Goal: Transaction & Acquisition: Purchase product/service

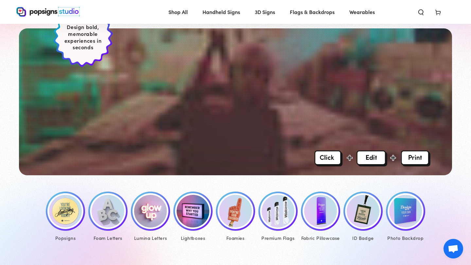
scroll to position [172, 0]
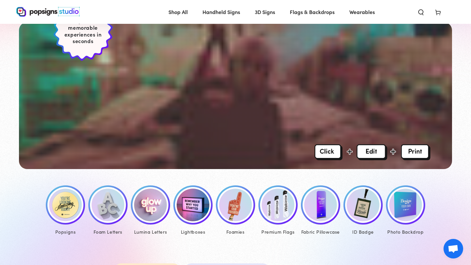
click at [67, 204] on img at bounding box center [65, 205] width 33 height 33
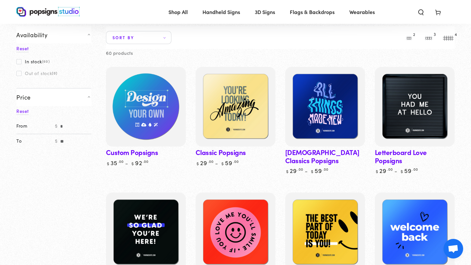
scroll to position [42, 0]
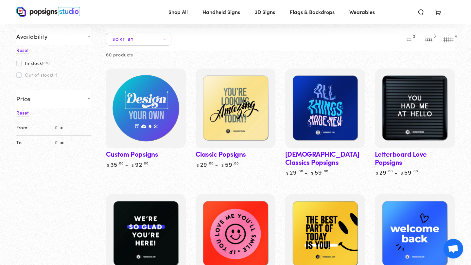
click at [157, 112] on img at bounding box center [146, 109] width 82 height 82
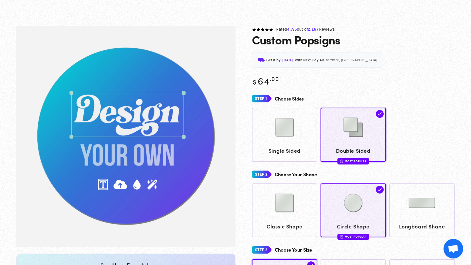
scroll to position [49, 0]
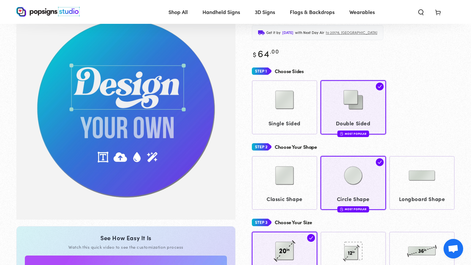
click at [164, 91] on img "Gallery Viewer" at bounding box center [125, 110] width 219 height 222
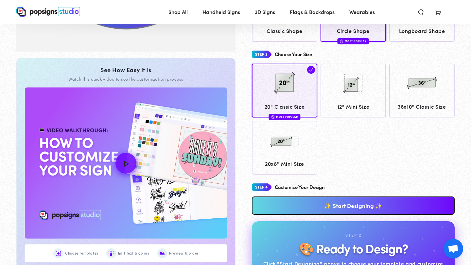
scroll to position [249, 0]
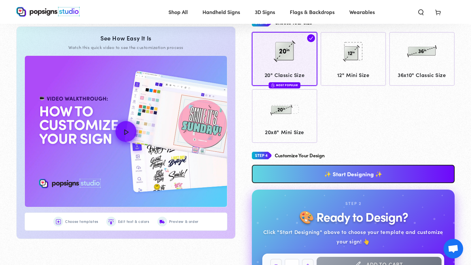
click at [374, 172] on link "✨ Start Designing ✨" at bounding box center [353, 174] width 203 height 18
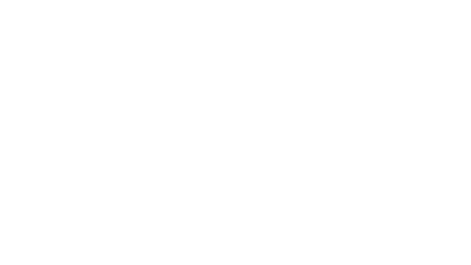
scroll to position [0, 0]
type textarea "An ancient tree with a door leading to a magical world"
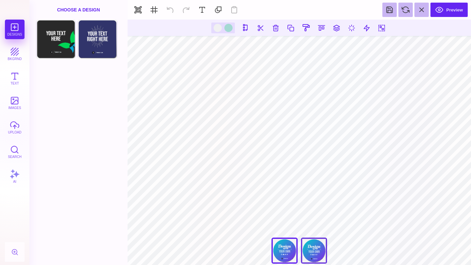
click at [314, 248] on div "Back" at bounding box center [314, 251] width 26 height 26
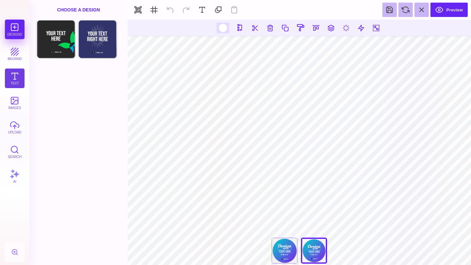
click at [14, 81] on button "Text" at bounding box center [15, 79] width 20 height 20
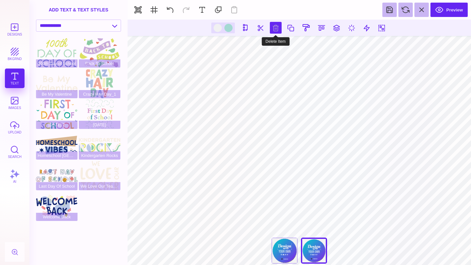
click at [274, 28] on button at bounding box center [276, 28] width 12 height 12
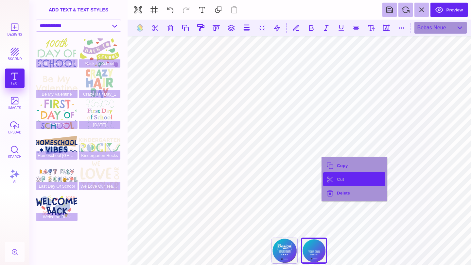
click at [337, 180] on button "Cut" at bounding box center [354, 180] width 62 height 14
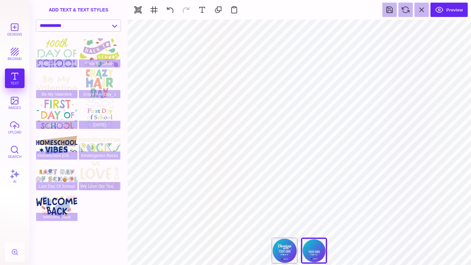
type input "#FFFFFF"
click at [14, 78] on div "Designs bkgrnd Text images upload Search AI" at bounding box center [14, 143] width 29 height 246
click at [113, 28] on select "**********" at bounding box center [78, 25] width 84 height 11
click at [216, 8] on button at bounding box center [218, 10] width 14 height 14
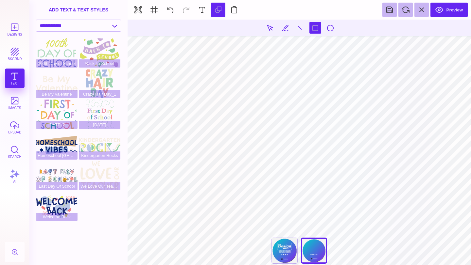
click at [255, 91] on section "***** **** Front Back" at bounding box center [298, 143] width 343 height 246
click at [285, 26] on button at bounding box center [285, 28] width 12 height 12
click at [168, 8] on button at bounding box center [170, 10] width 14 height 14
click at [13, 29] on button "Designs" at bounding box center [15, 30] width 20 height 20
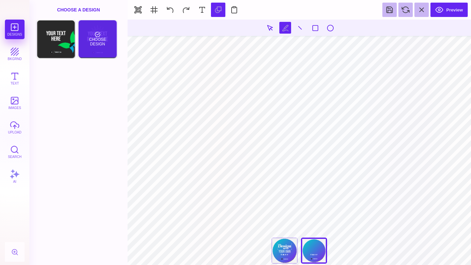
click at [95, 37] on div "Choose Design" at bounding box center [97, 38] width 38 height 37
type textarea "**********"
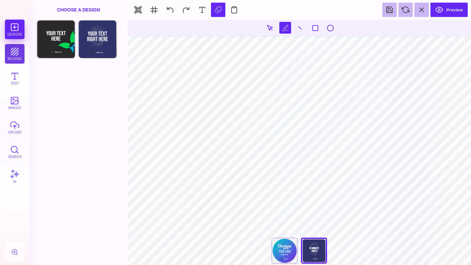
click at [14, 57] on button "bkgrnd" at bounding box center [15, 54] width 20 height 20
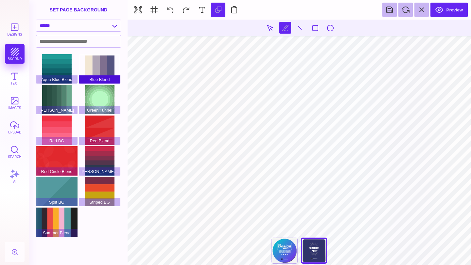
click at [90, 69] on div "Blue Blend" at bounding box center [100, 68] width 42 height 29
click at [96, 69] on div "Blue Blend" at bounding box center [100, 68] width 42 height 29
click at [104, 99] on div "Green Tunnel" at bounding box center [100, 99] width 42 height 29
type input "#B3B4B4"
click at [96, 43] on input at bounding box center [78, 41] width 84 height 12
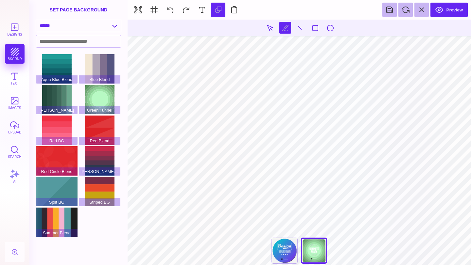
click at [115, 26] on select "**********" at bounding box center [78, 25] width 84 height 11
select select "**********"
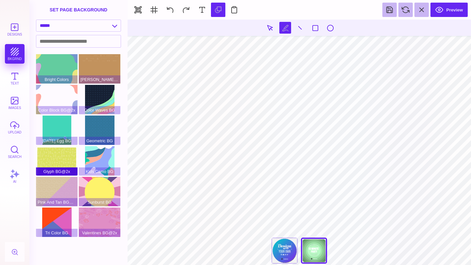
click at [54, 153] on div "Glyph BG@2x" at bounding box center [57, 160] width 42 height 29
type input "#FFFFFF"
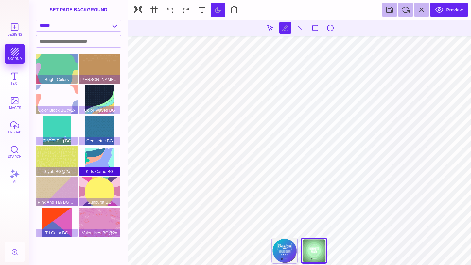
click at [101, 162] on div "Kids Camo BG" at bounding box center [100, 160] width 42 height 29
click at [100, 187] on div "Sunburst BG" at bounding box center [100, 191] width 42 height 29
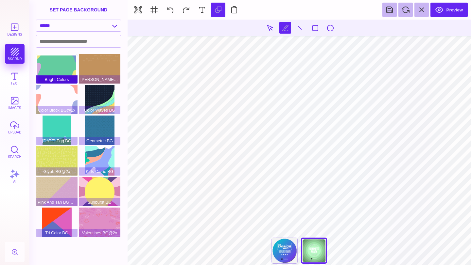
click at [56, 72] on div "Bright Colors" at bounding box center [57, 68] width 42 height 29
click at [110, 42] on input at bounding box center [78, 41] width 84 height 12
click at [119, 23] on select "**********" at bounding box center [78, 25] width 84 height 11
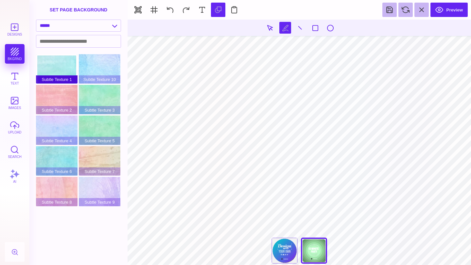
click at [65, 69] on div "Subtle Texture 1" at bounding box center [57, 68] width 42 height 29
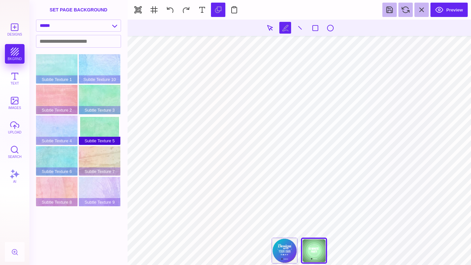
click at [101, 127] on div "Subtle Texture 5" at bounding box center [100, 130] width 42 height 29
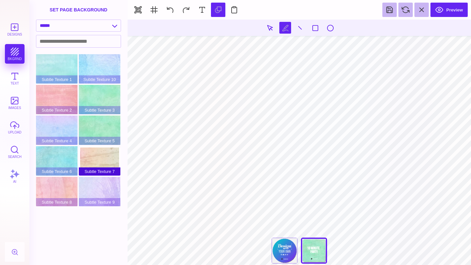
click at [99, 158] on div "Subtle Texture 7" at bounding box center [100, 160] width 42 height 29
click at [107, 43] on input at bounding box center [78, 41] width 84 height 12
click at [118, 25] on select "**********" at bounding box center [78, 25] width 84 height 11
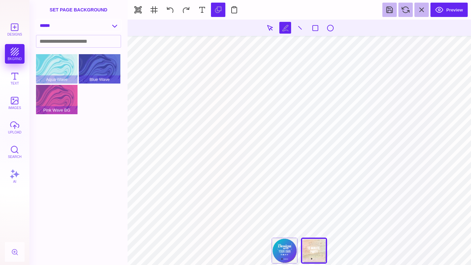
click at [114, 27] on select "**********" at bounding box center [78, 25] width 84 height 11
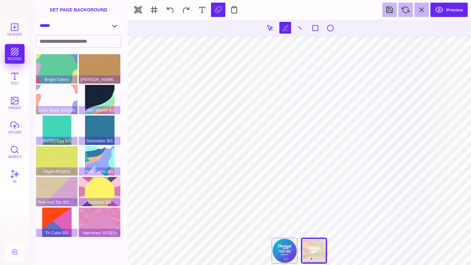
click at [115, 31] on select "**********" at bounding box center [78, 25] width 84 height 11
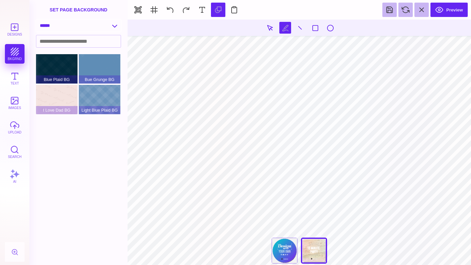
click at [113, 24] on select "**********" at bounding box center [78, 25] width 84 height 11
select select "**********"
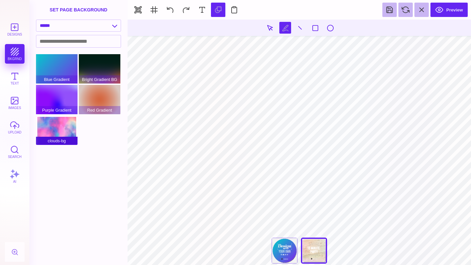
click at [61, 124] on div "clouds-bg" at bounding box center [57, 130] width 42 height 29
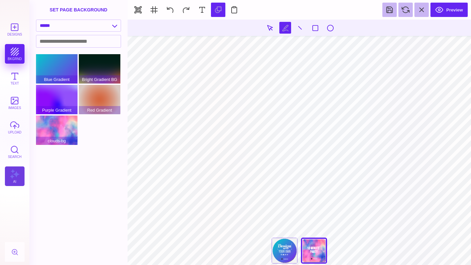
click at [14, 174] on button "AI" at bounding box center [15, 177] width 20 height 20
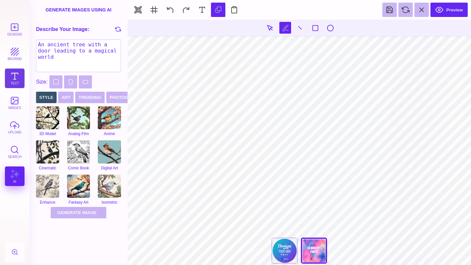
click at [16, 74] on button "Text" at bounding box center [15, 79] width 20 height 20
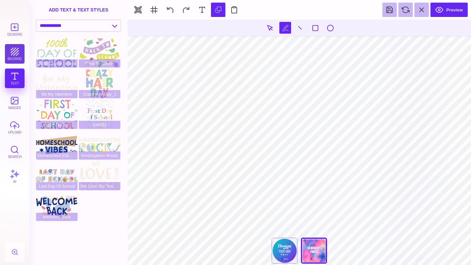
click at [17, 55] on button "bkgrnd" at bounding box center [15, 54] width 20 height 20
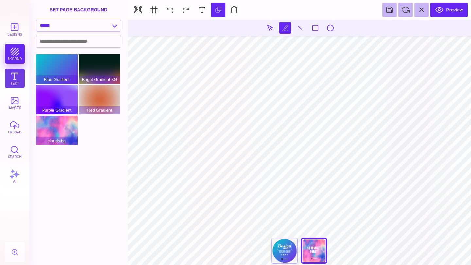
click at [16, 74] on button "Text" at bounding box center [15, 79] width 20 height 20
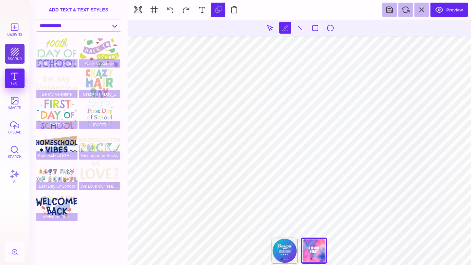
click at [17, 53] on button "bkgrnd" at bounding box center [15, 54] width 20 height 20
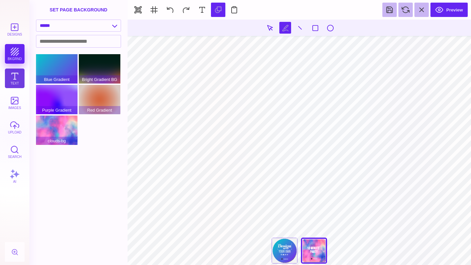
click at [13, 77] on button "Text" at bounding box center [15, 79] width 20 height 20
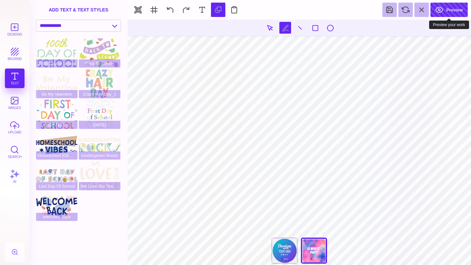
click at [448, 11] on button "Preview" at bounding box center [448, 10] width 37 height 14
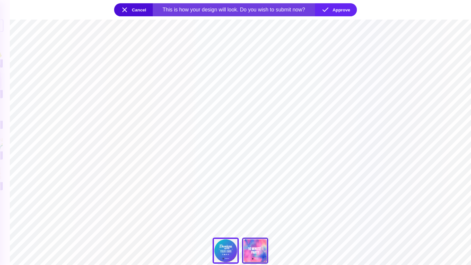
click at [259, 245] on div "Back" at bounding box center [255, 251] width 26 height 26
click at [266, 209] on section "***** **** Front Back" at bounding box center [240, 143] width 461 height 246
click at [133, 10] on button "Cancel" at bounding box center [133, 9] width 39 height 13
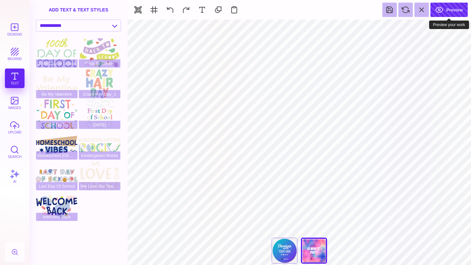
click at [450, 13] on button "Preview" at bounding box center [448, 10] width 37 height 14
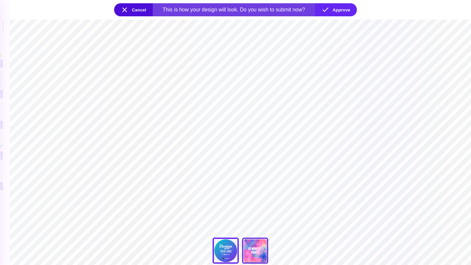
click at [257, 250] on div "Back" at bounding box center [255, 251] width 26 height 26
click at [128, 8] on button "Cancel" at bounding box center [133, 9] width 39 height 13
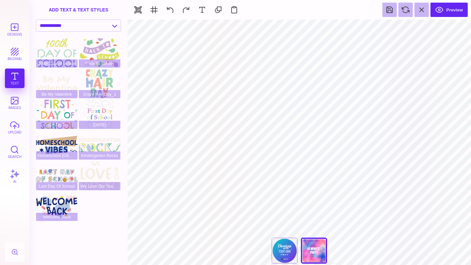
type input "#B3B4B4"
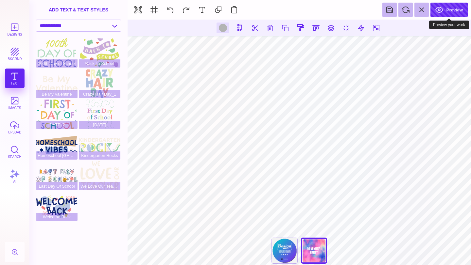
click at [453, 12] on button "Preview" at bounding box center [448, 10] width 37 height 14
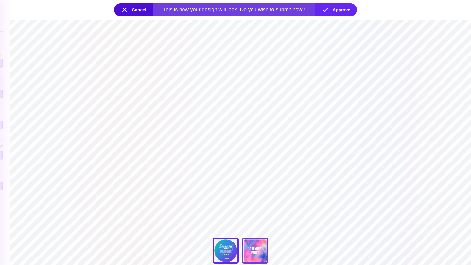
click at [258, 257] on div "Back" at bounding box center [255, 251] width 26 height 26
click at [342, 13] on button "Approve" at bounding box center [336, 9] width 42 height 13
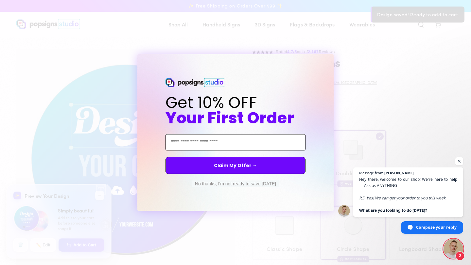
click at [218, 139] on input "Email Address" at bounding box center [235, 142] width 140 height 16
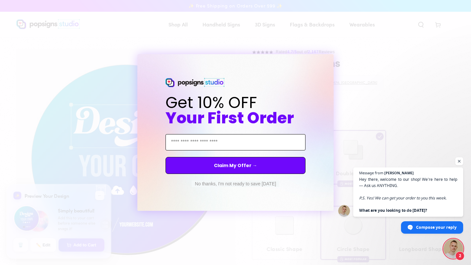
type input "**********"
click at [241, 168] on button "Claim My Offer →" at bounding box center [235, 165] width 140 height 17
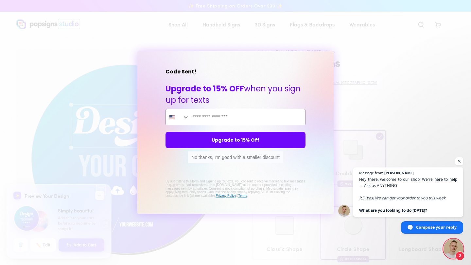
type input "**********"
click at [249, 139] on button "Upgrade to 15% Off" at bounding box center [235, 140] width 140 height 16
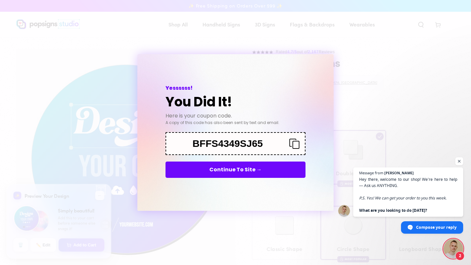
click at [232, 168] on button "Continue To Site →" at bounding box center [235, 170] width 140 height 16
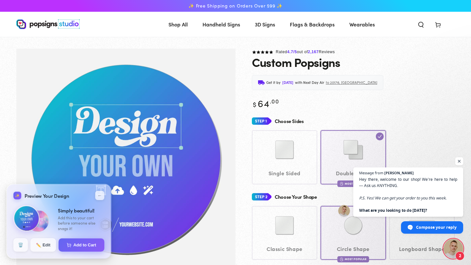
click at [459, 161] on span "Open chat" at bounding box center [459, 162] width 8 height 8
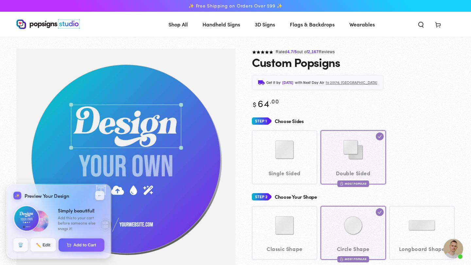
click at [452, 249] on span "Open chat" at bounding box center [453, 249] width 20 height 20
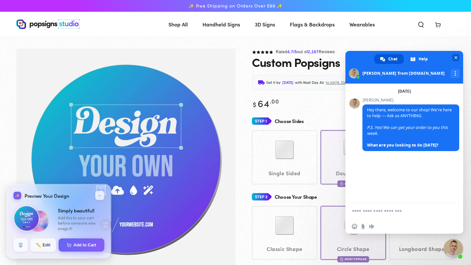
click at [457, 60] on span "Close chat" at bounding box center [455, 57] width 7 height 7
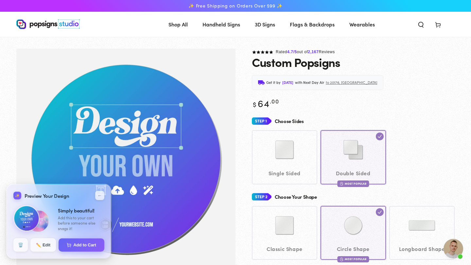
click at [351, 150] on div "Single Sided Double Sided Most Popular" at bounding box center [353, 157] width 203 height 54
click at [83, 245] on button "Add to Cart" at bounding box center [81, 245] width 47 height 14
select select "**********"
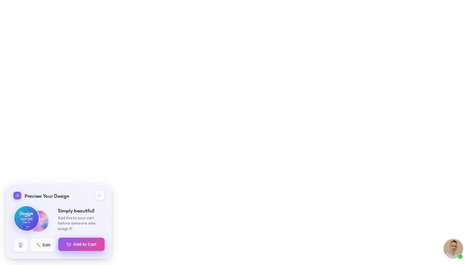
select select "**********"
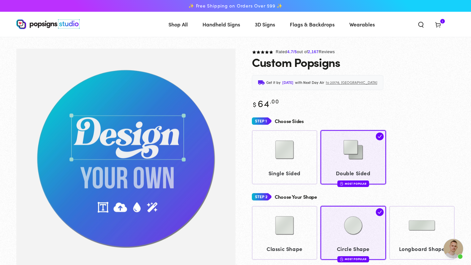
click at [441, 25] on span "Cart 1 1 item" at bounding box center [437, 24] width 17 height 14
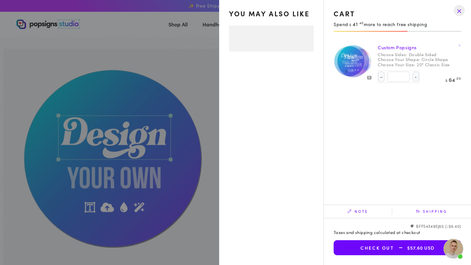
select select "**********"
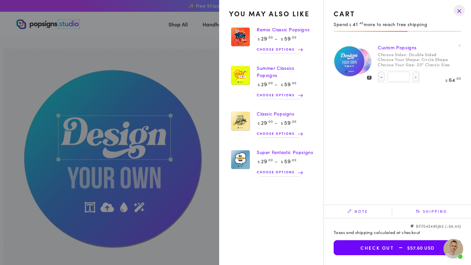
click at [459, 8] on drawer-close-button at bounding box center [458, 10] width 17 height 14
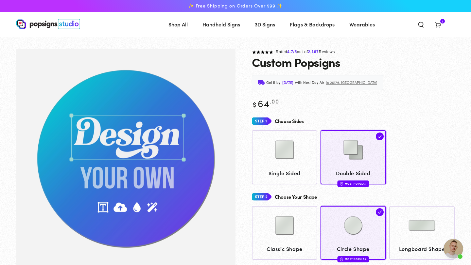
click at [154, 141] on img "Gallery Viewer" at bounding box center [125, 160] width 219 height 222
click at [284, 150] on img at bounding box center [284, 150] width 33 height 33
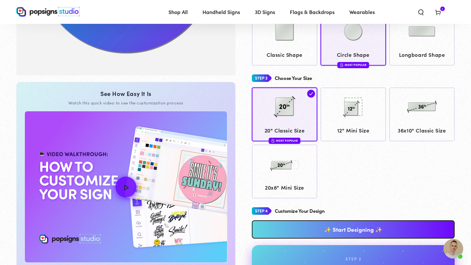
scroll to position [190, 0]
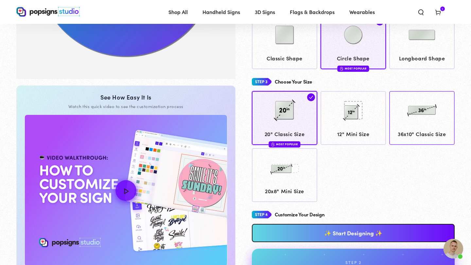
click at [426, 110] on img at bounding box center [421, 110] width 33 height 33
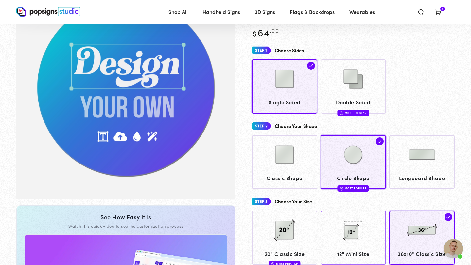
scroll to position [69, 0]
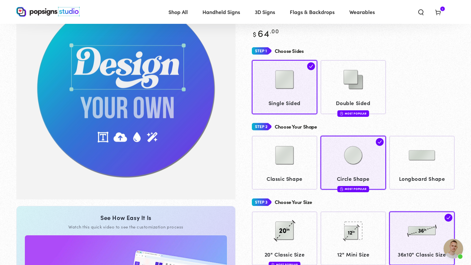
click at [443, 211] on div "Choose Your Size 20" Classic Size Most Popular 12" Mini Size" at bounding box center [353, 259] width 203 height 127
click at [446, 215] on img at bounding box center [448, 218] width 8 height 8
click at [374, 146] on div at bounding box center [353, 156] width 59 height 33
click at [376, 144] on img at bounding box center [380, 142] width 8 height 8
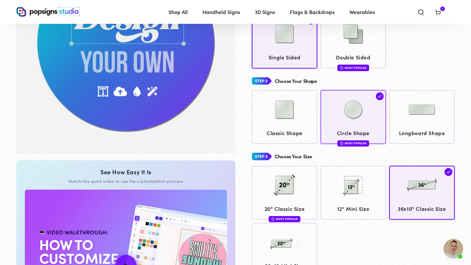
scroll to position [117, 0]
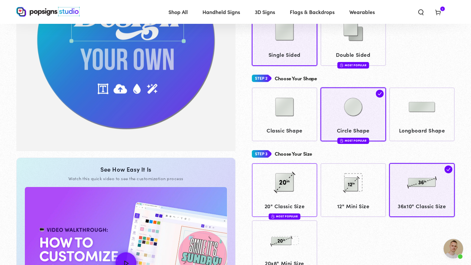
click at [286, 190] on img at bounding box center [284, 182] width 33 height 33
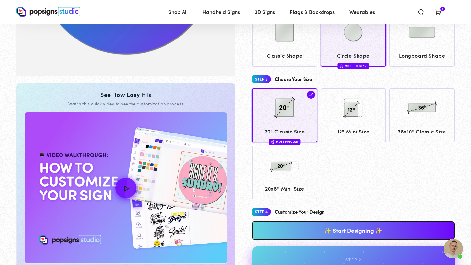
scroll to position [220, 0]
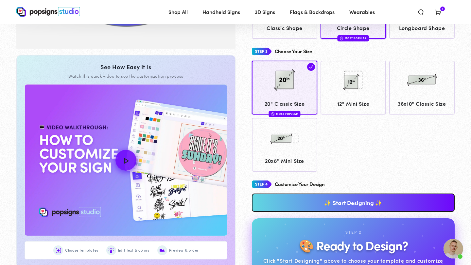
click at [321, 201] on link "✨ Start Designing ✨" at bounding box center [353, 203] width 203 height 18
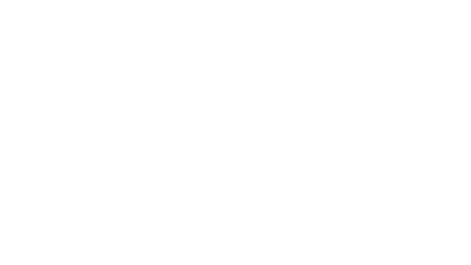
scroll to position [0, 0]
type textarea "An ancient tree with a door leading to a magical world"
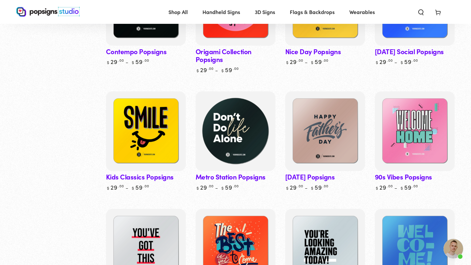
scroll to position [272, 0]
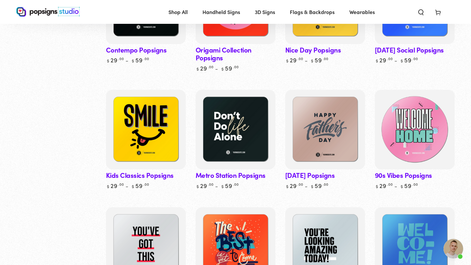
click at [401, 115] on img at bounding box center [414, 130] width 82 height 82
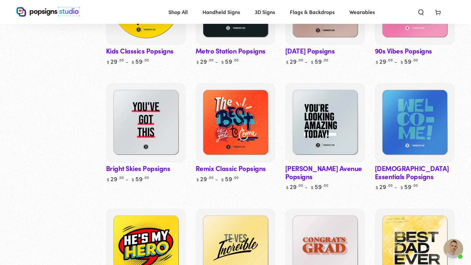
scroll to position [397, 0]
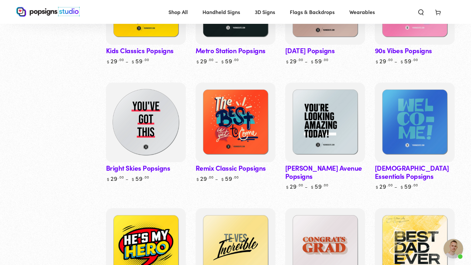
click at [167, 115] on img at bounding box center [146, 123] width 82 height 82
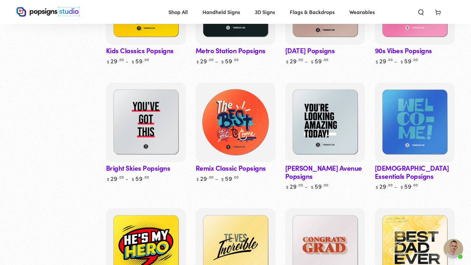
click at [252, 111] on img at bounding box center [235, 123] width 82 height 82
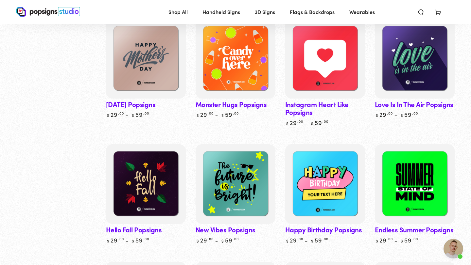
scroll to position [959, 0]
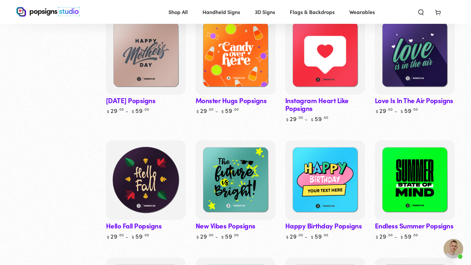
click at [166, 174] on img at bounding box center [146, 181] width 82 height 82
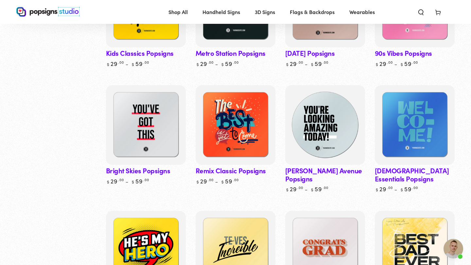
scroll to position [395, 0]
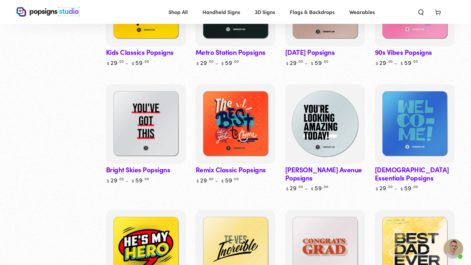
click at [328, 124] on img at bounding box center [325, 124] width 82 height 82
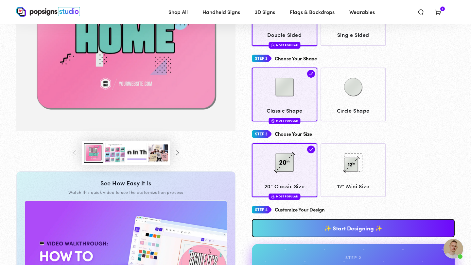
scroll to position [139, 0]
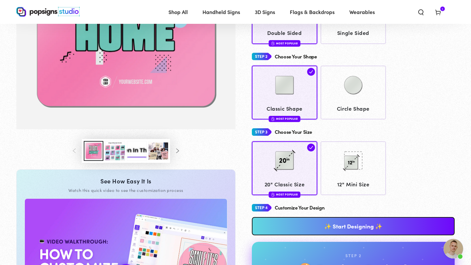
click at [119, 152] on button "Load image 3 in gallery view" at bounding box center [115, 151] width 20 height 20
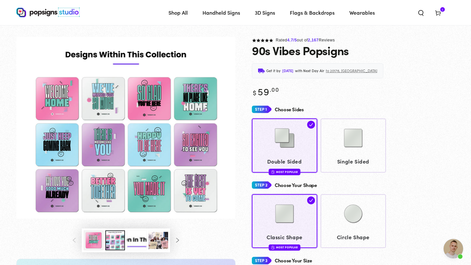
scroll to position [0, 0]
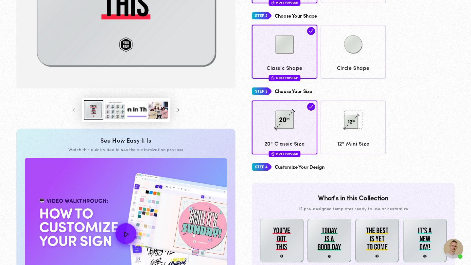
scroll to position [194, 0]
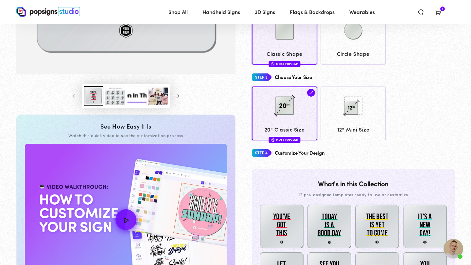
click at [118, 97] on button "Load image 3 in gallery view" at bounding box center [115, 96] width 20 height 20
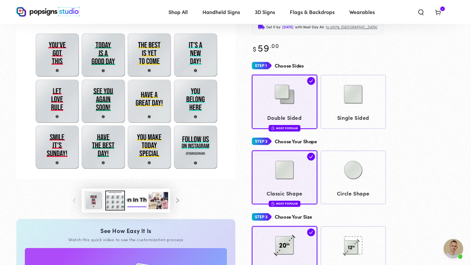
scroll to position [52, 0]
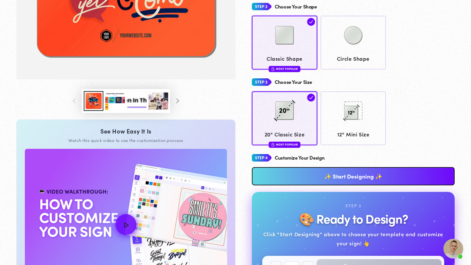
scroll to position [246, 0]
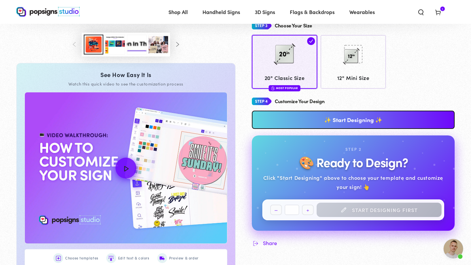
click at [97, 45] on button "Load image 1 in gallery view" at bounding box center [94, 45] width 20 height 20
click at [109, 47] on button "Load image 3 in gallery view" at bounding box center [115, 45] width 20 height 20
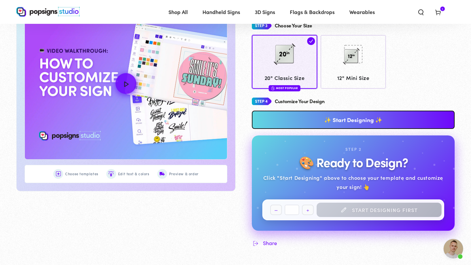
scroll to position [161, 0]
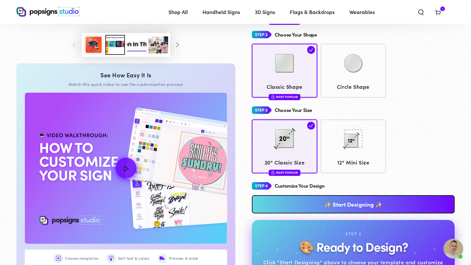
click at [94, 47] on button "Load image 1 in gallery view" at bounding box center [94, 45] width 20 height 20
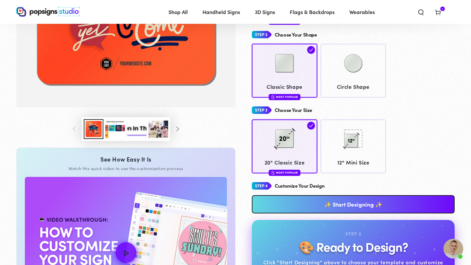
scroll to position [246, 0]
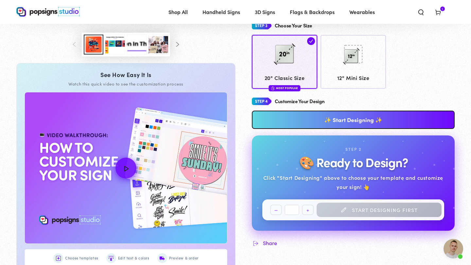
click at [114, 48] on button "Load image 3 in gallery view" at bounding box center [115, 45] width 20 height 20
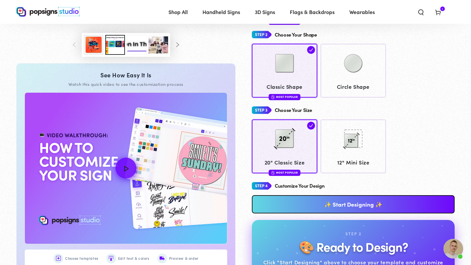
click at [116, 46] on button "Load image 3 in gallery view" at bounding box center [115, 45] width 20 height 20
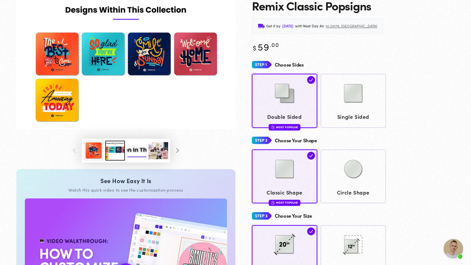
scroll to position [0, 0]
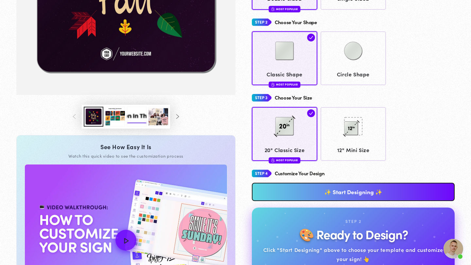
scroll to position [182, 0]
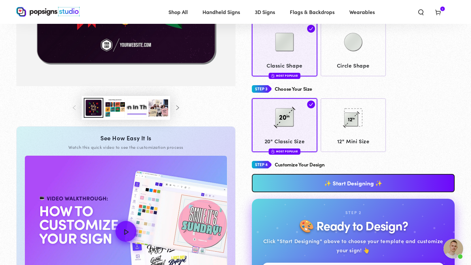
click at [113, 106] on button "Load image 3 in gallery view" at bounding box center [115, 108] width 20 height 20
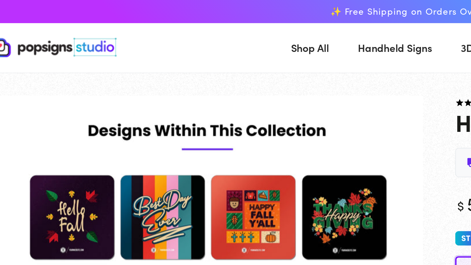
scroll to position [0, 0]
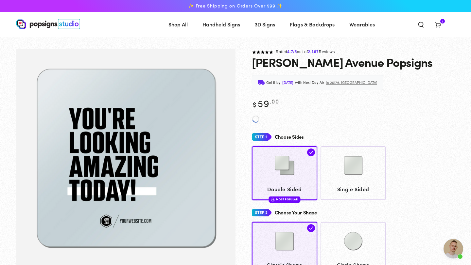
click at [167, 131] on img "Gallery Viewer" at bounding box center [125, 160] width 219 height 222
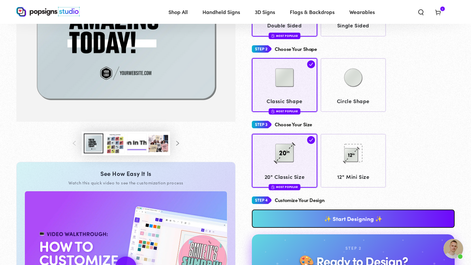
click at [122, 146] on button "Load image 3 in gallery view" at bounding box center [115, 144] width 20 height 20
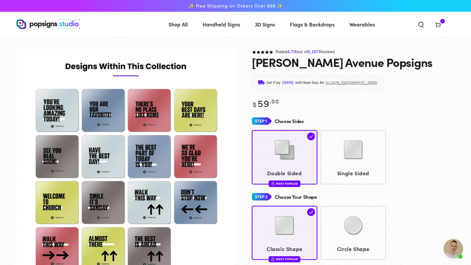
click at [439, 26] on icon at bounding box center [437, 24] width 7 height 7
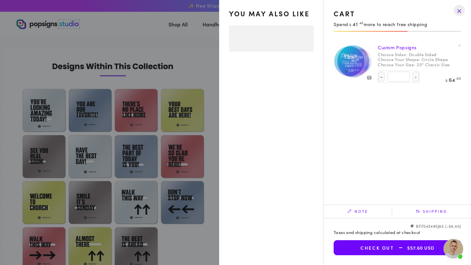
select select "**********"
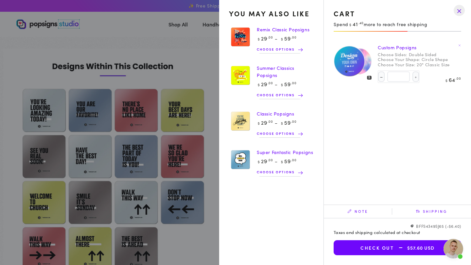
click at [460, 44] on icon at bounding box center [459, 45] width 3 height 3
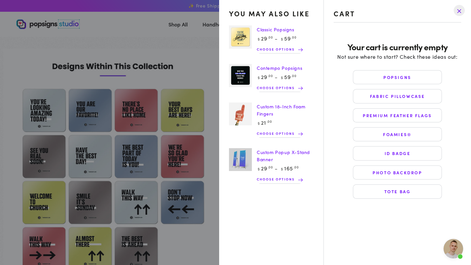
click at [402, 76] on link "Popsigns" at bounding box center [397, 77] width 89 height 14
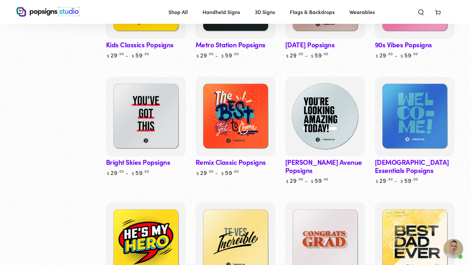
scroll to position [413, 0]
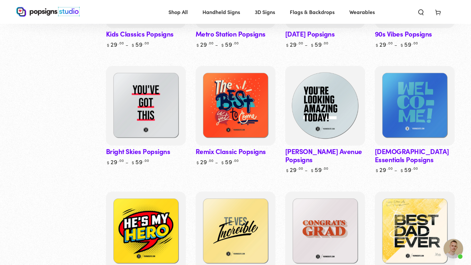
click at [341, 96] on img at bounding box center [325, 106] width 82 height 82
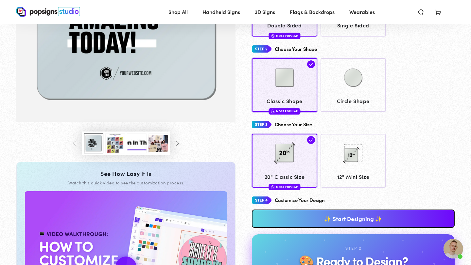
scroll to position [184, 0]
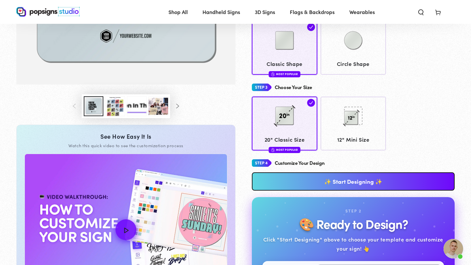
click at [118, 109] on button "Load image 3 in gallery view" at bounding box center [115, 106] width 20 height 20
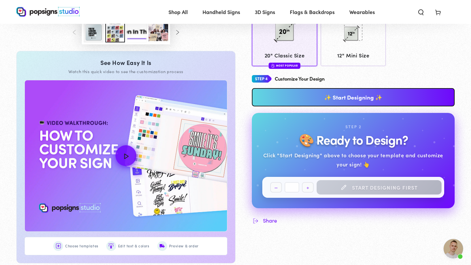
scroll to position [269, 0]
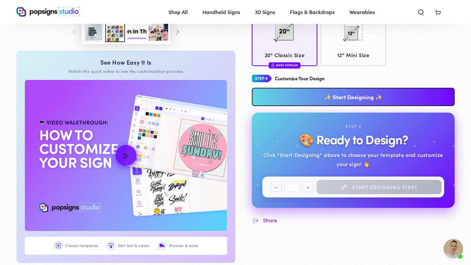
click at [329, 96] on link "✨ Start Designing ✨" at bounding box center [353, 97] width 203 height 18
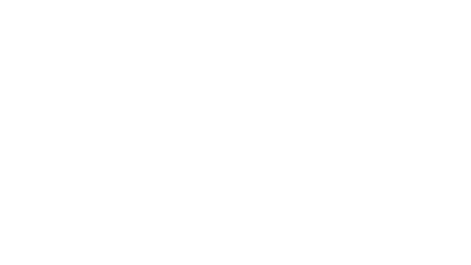
scroll to position [0, 0]
type textarea "An ancient tree with a door leading to a magical world"
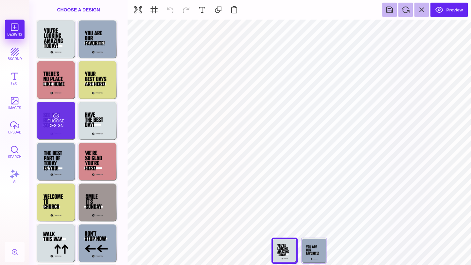
click at [58, 119] on div "Choose Design" at bounding box center [56, 120] width 38 height 37
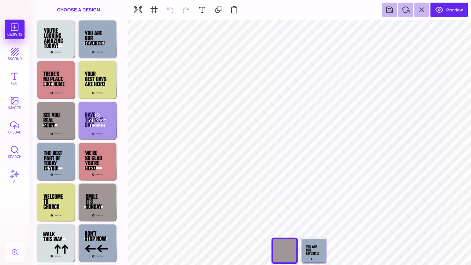
type input "#000000"
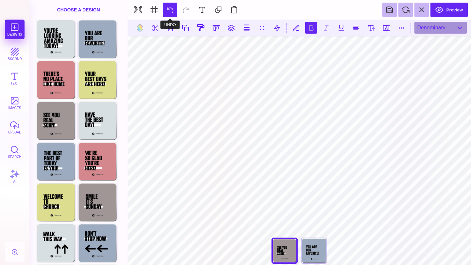
click at [171, 12] on button at bounding box center [170, 10] width 14 height 14
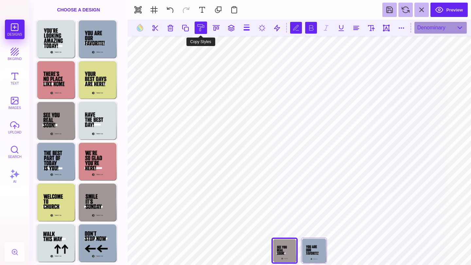
scroll to position [0, 1]
type textarea "*** ****** ******"
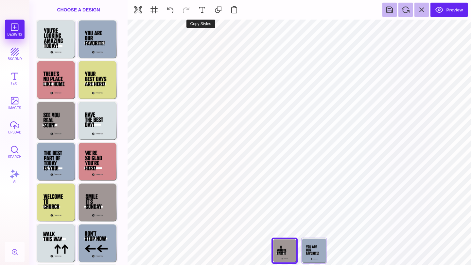
type input "#505050"
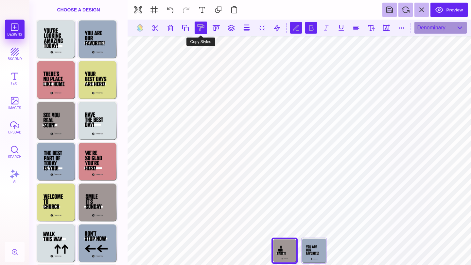
scroll to position [0, 0]
type textarea "*** ****** ******"
click at [251, 25] on button at bounding box center [246, 28] width 12 height 12
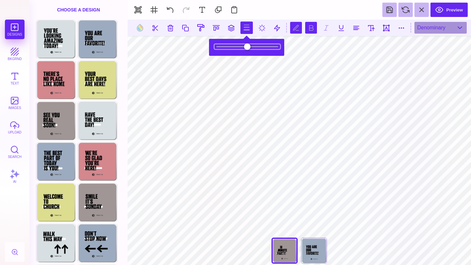
type input "*"
drag, startPoint x: 224, startPoint y: 48, endPoint x: 213, endPoint y: 51, distance: 11.1
click at [214, 49] on input "range" at bounding box center [246, 46] width 65 height 5
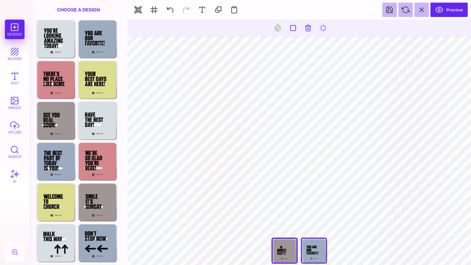
click at [313, 255] on div "You Are Our Favorite!" at bounding box center [314, 251] width 26 height 26
click at [294, 254] on div "See You Real Soon!" at bounding box center [284, 251] width 26 height 26
type input "#000000"
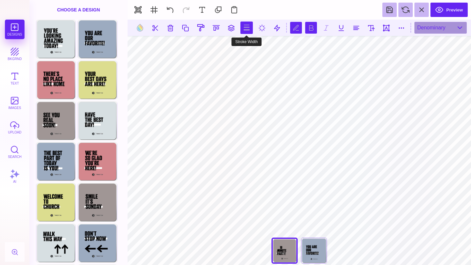
click at [249, 30] on button at bounding box center [246, 28] width 12 height 12
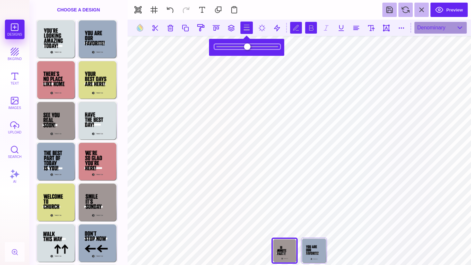
drag, startPoint x: 220, startPoint y: 47, endPoint x: 227, endPoint y: 56, distance: 10.9
type input "***"
click at [227, 49] on input "range" at bounding box center [246, 46] width 65 height 5
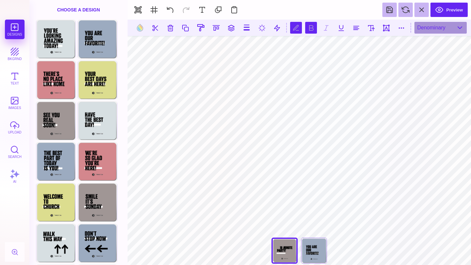
scroll to position [0, 1]
type textarea "**********"
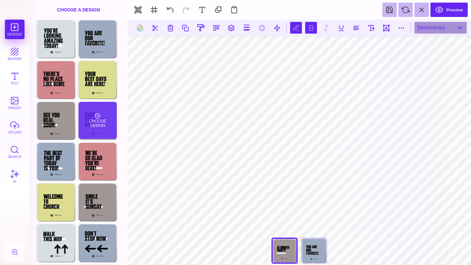
scroll to position [0, 0]
type textarea "**********"
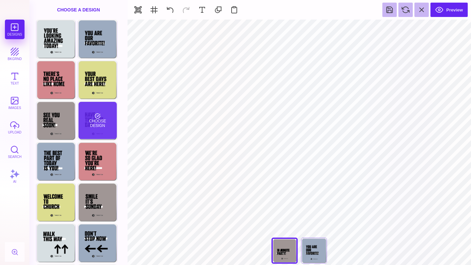
click at [79, 124] on div "Choose Design" at bounding box center [97, 120] width 38 height 37
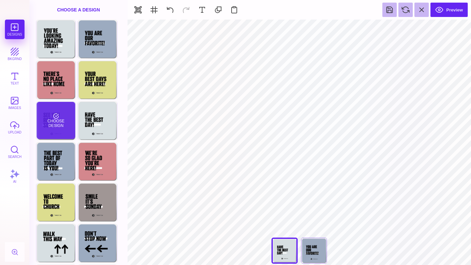
click at [62, 125] on div "Choose Design" at bounding box center [56, 120] width 38 height 37
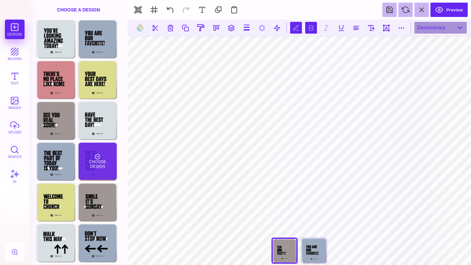
type textarea "** *** ******"
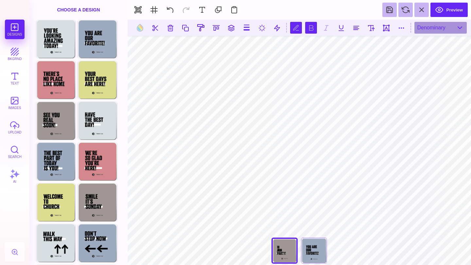
type textarea "** **** ******"
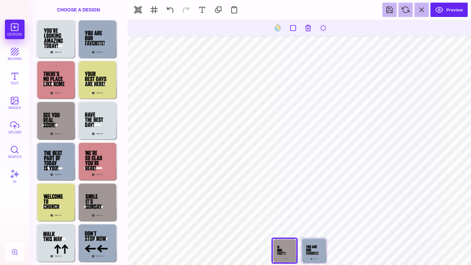
type input "#505050"
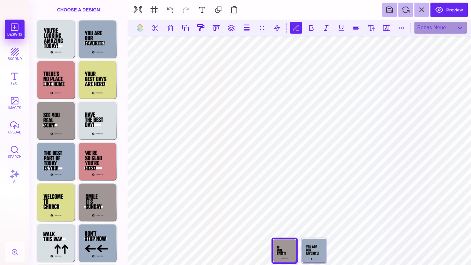
scroll to position [0, 1]
type textarea "*"
type textarea "**********"
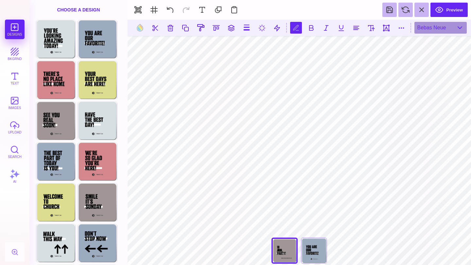
scroll to position [0, 0]
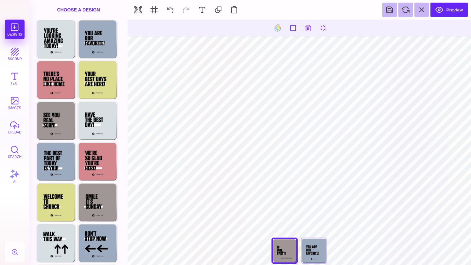
type input "#505050"
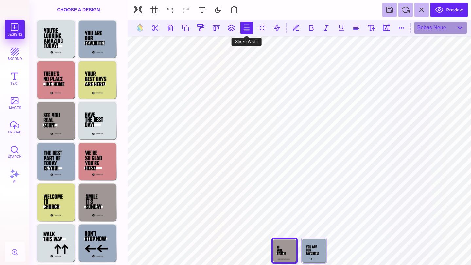
click at [248, 25] on button at bounding box center [246, 28] width 12 height 12
type input "*"
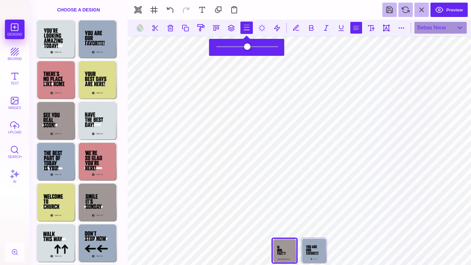
click at [357, 25] on button at bounding box center [356, 28] width 12 height 12
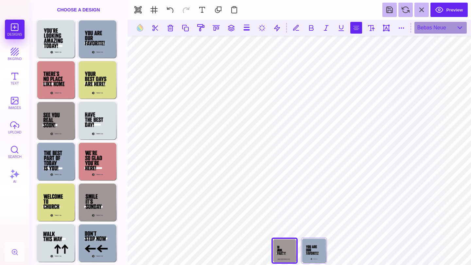
click at [354, 29] on button at bounding box center [356, 28] width 12 height 12
click at [355, 29] on button at bounding box center [356, 28] width 12 height 12
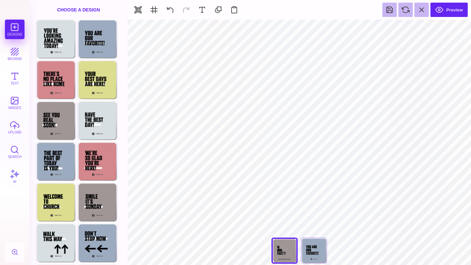
type input "#000000"
click at [453, 9] on button "Preview" at bounding box center [448, 10] width 37 height 14
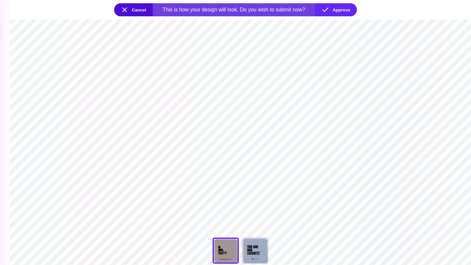
click at [233, 214] on section "**********" at bounding box center [240, 143] width 461 height 246
click at [336, 12] on button "Approve" at bounding box center [336, 9] width 42 height 13
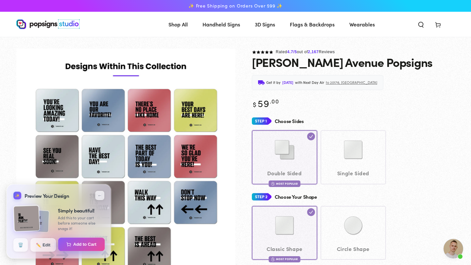
click at [82, 245] on button "Add to Cart" at bounding box center [81, 245] width 47 height 14
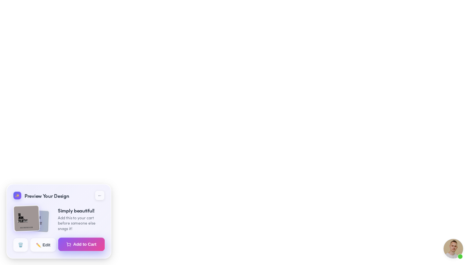
select select "**********"
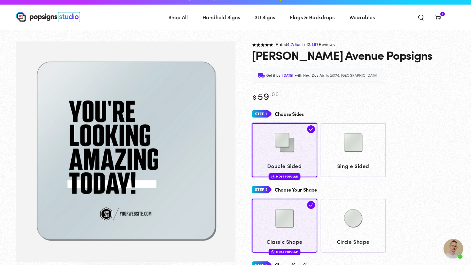
scroll to position [2, 0]
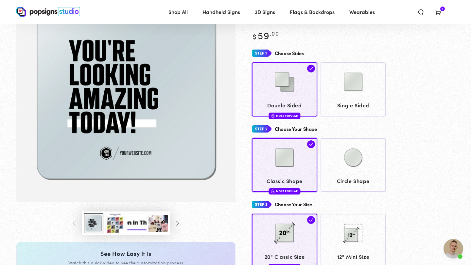
click at [112, 227] on button "Load image 3 in gallery view" at bounding box center [115, 224] width 20 height 20
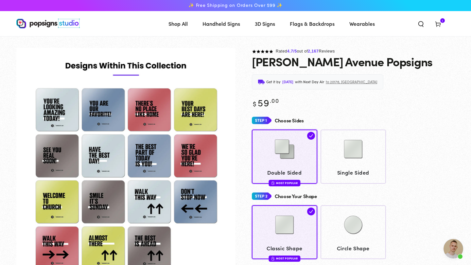
scroll to position [0, 0]
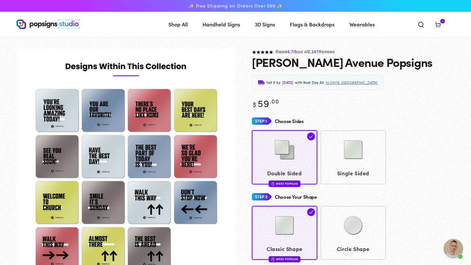
click at [443, 22] on span "1 1 item" at bounding box center [442, 21] width 5 height 5
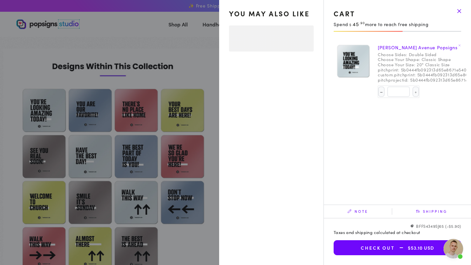
select select "**********"
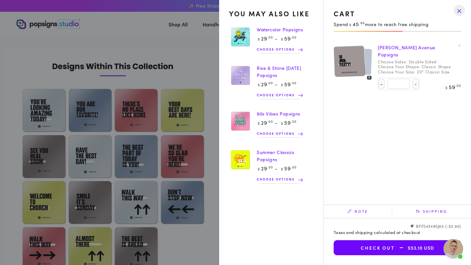
click at [364, 61] on img at bounding box center [349, 61] width 32 height 32
click at [358, 63] on img at bounding box center [349, 61] width 32 height 32
click at [368, 61] on img at bounding box center [358, 61] width 27 height 28
click at [359, 52] on img at bounding box center [349, 61] width 32 height 32
click at [363, 53] on img at bounding box center [349, 61] width 32 height 32
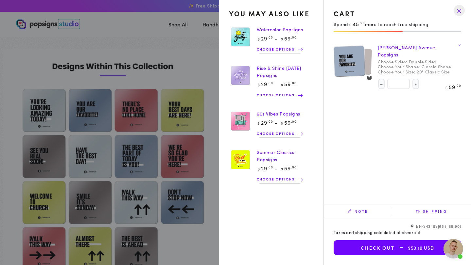
click at [429, 19] on summary "Cart 1 1 item" at bounding box center [437, 24] width 17 height 14
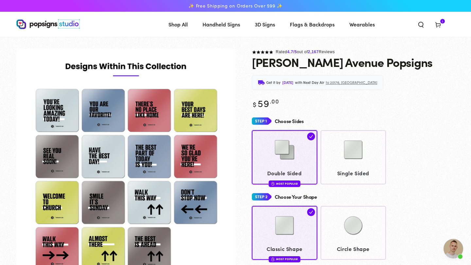
click at [438, 22] on icon at bounding box center [437, 24] width 7 height 7
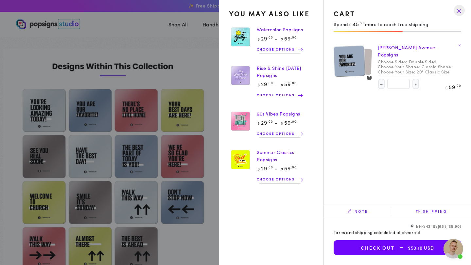
click at [352, 70] on img at bounding box center [349, 61] width 32 height 32
click at [399, 47] on link "[PERSON_NAME] Avenue Popsigns" at bounding box center [407, 51] width 58 height 14
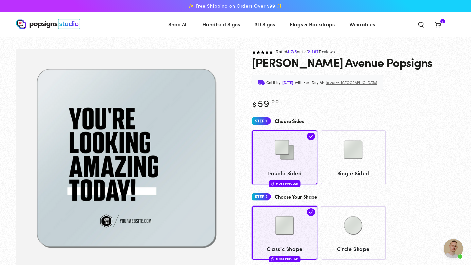
click at [143, 217] on img "Gallery Viewer" at bounding box center [125, 160] width 219 height 222
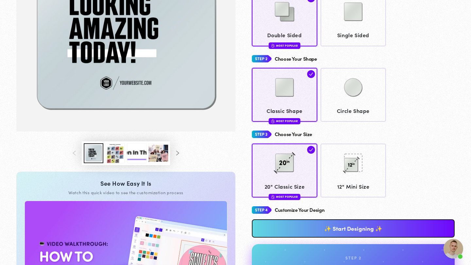
scroll to position [157, 0]
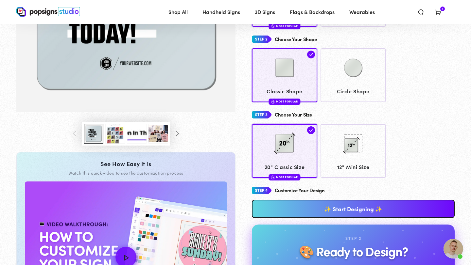
click at [315, 208] on link "✨ Start Designing ✨" at bounding box center [353, 209] width 203 height 18
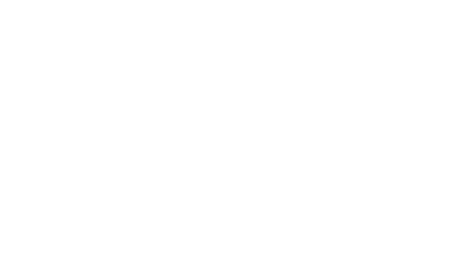
scroll to position [0, 0]
type textarea "An ancient tree with a door leading to a magical world"
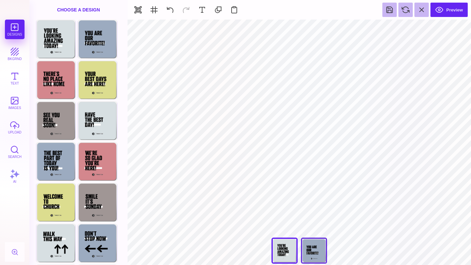
click at [309, 255] on div "You Are Our Favorite!" at bounding box center [314, 251] width 26 height 26
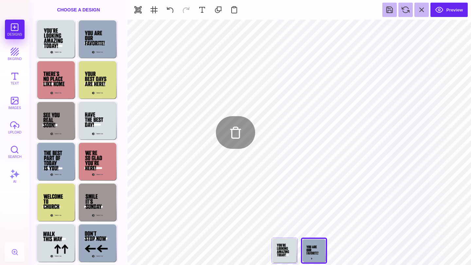
type input "#466B80"
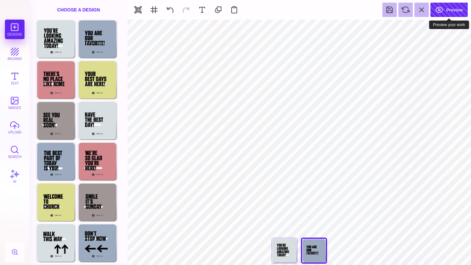
click at [451, 10] on button "Preview" at bounding box center [448, 10] width 37 height 14
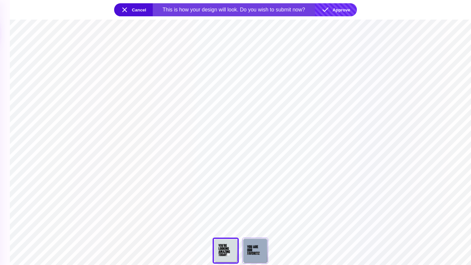
click at [342, 13] on button "Approve" at bounding box center [336, 9] width 42 height 13
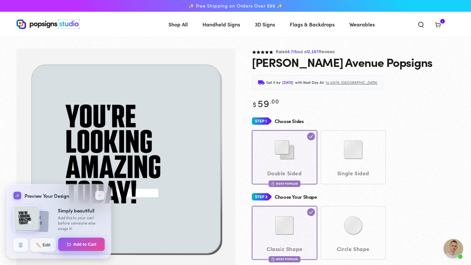
click at [77, 244] on button "Add to Cart" at bounding box center [81, 245] width 47 height 14
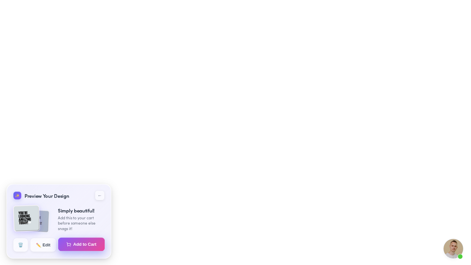
select select "**********"
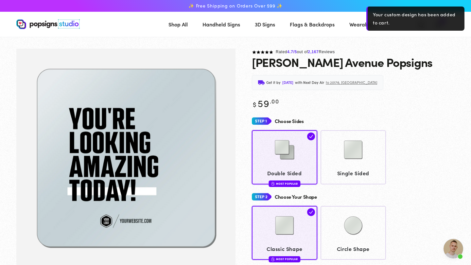
click at [404, 57] on div "[PERSON_NAME] Avenue Popsigns" at bounding box center [353, 62] width 203 height 13
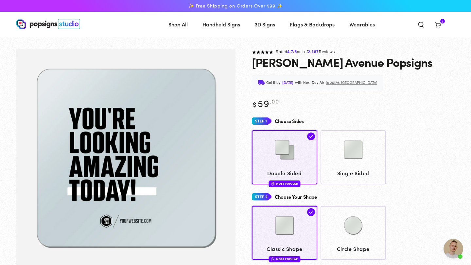
click at [438, 22] on icon at bounding box center [437, 24] width 7 height 7
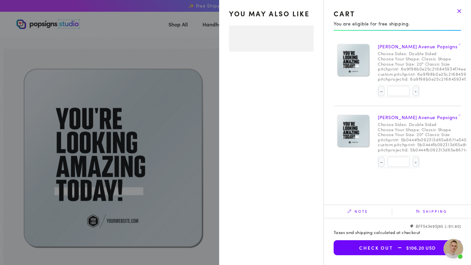
select select "**********"
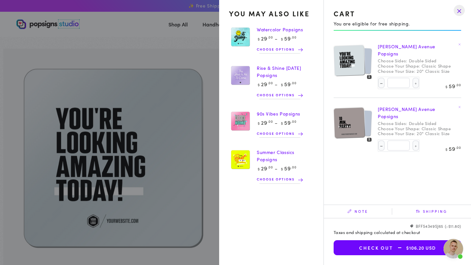
click at [369, 111] on img at bounding box center [358, 123] width 27 height 28
click at [360, 114] on img at bounding box center [349, 123] width 32 height 32
click at [368, 113] on img at bounding box center [358, 123] width 27 height 28
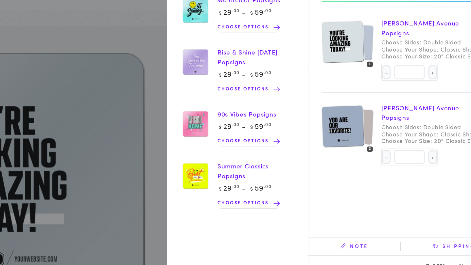
click at [354, 113] on img at bounding box center [349, 123] width 32 height 32
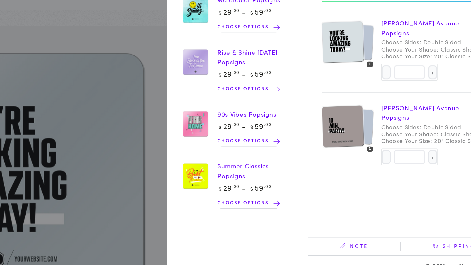
click at [355, 113] on img at bounding box center [349, 123] width 32 height 32
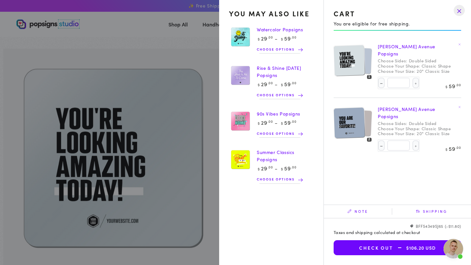
click at [352, 112] on img at bounding box center [349, 123] width 32 height 32
click at [365, 109] on img at bounding box center [358, 123] width 27 height 28
click at [390, 106] on link "[PERSON_NAME] Avenue Popsigns" at bounding box center [407, 113] width 58 height 14
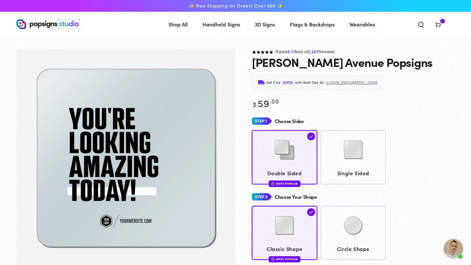
click at [205, 127] on img "Gallery Viewer" at bounding box center [125, 160] width 219 height 222
click at [349, 144] on img at bounding box center [353, 150] width 33 height 33
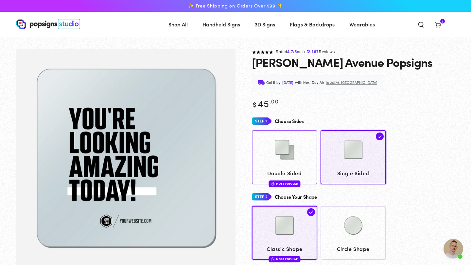
click at [297, 135] on img at bounding box center [284, 150] width 33 height 33
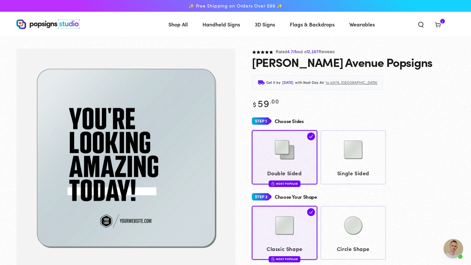
click at [437, 21] on icon at bounding box center [437, 24] width 7 height 7
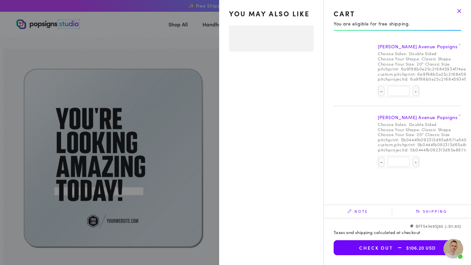
select select "**********"
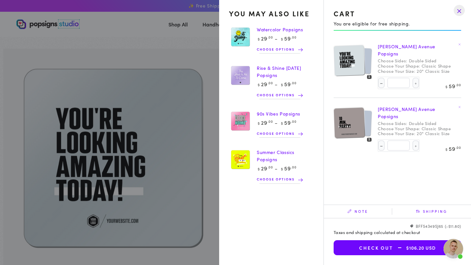
click at [458, 106] on icon at bounding box center [459, 107] width 3 height 3
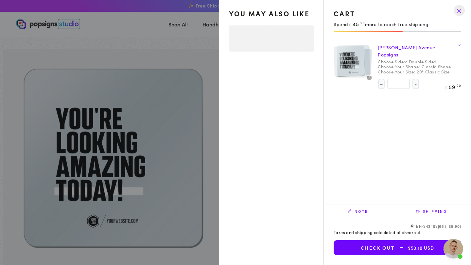
select select "**********"
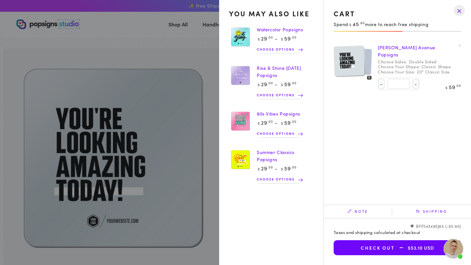
click at [458, 11] on drawer-close-button at bounding box center [458, 10] width 17 height 14
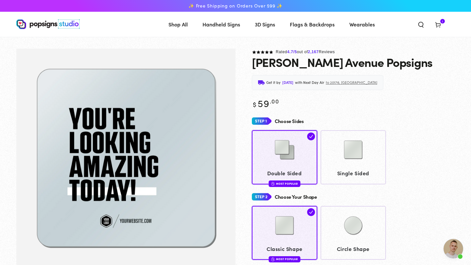
click at [442, 25] on span "Cart 1 1 item" at bounding box center [437, 24] width 17 height 14
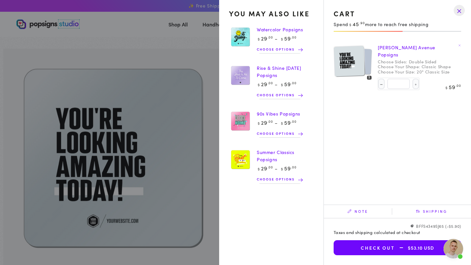
click at [458, 43] on link at bounding box center [459, 45] width 7 height 7
click at [460, 47] on link at bounding box center [459, 45] width 7 height 7
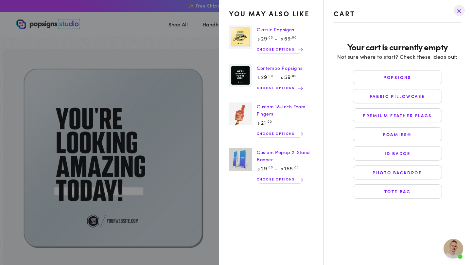
click at [457, 9] on drawer-close-button at bounding box center [458, 10] width 17 height 14
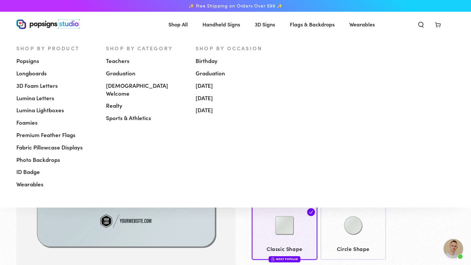
click at [181, 27] on span "Shop All" at bounding box center [177, 24] width 19 height 9
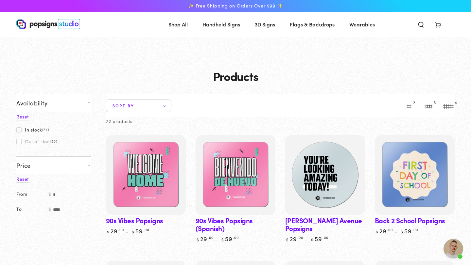
click at [338, 162] on img at bounding box center [325, 175] width 82 height 82
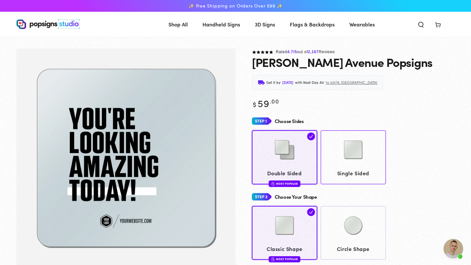
click at [345, 157] on img at bounding box center [353, 150] width 33 height 33
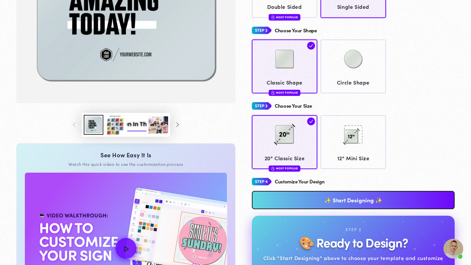
scroll to position [172, 0]
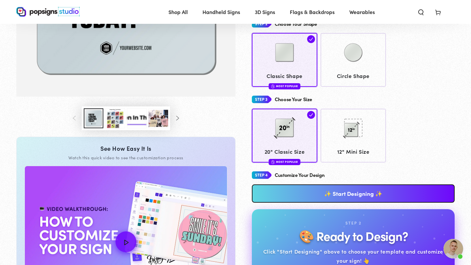
click at [119, 122] on button "Load image 3 in gallery view" at bounding box center [115, 119] width 20 height 20
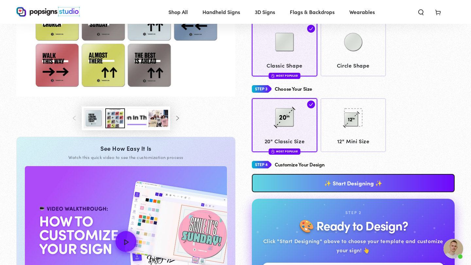
click at [174, 118] on button "Slide right" at bounding box center [177, 118] width 14 height 14
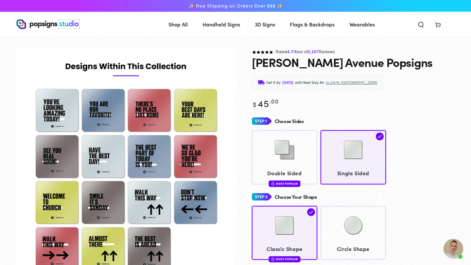
scroll to position [11, 0]
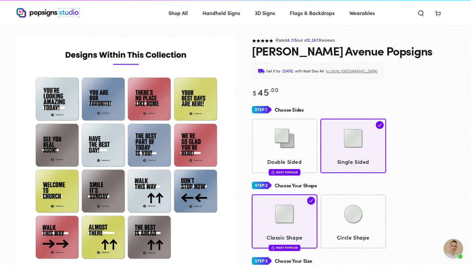
click at [450, 248] on span "Open chat" at bounding box center [453, 249] width 20 height 20
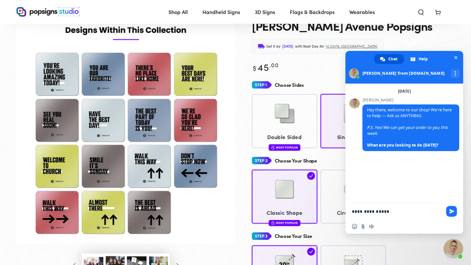
scroll to position [33, 0]
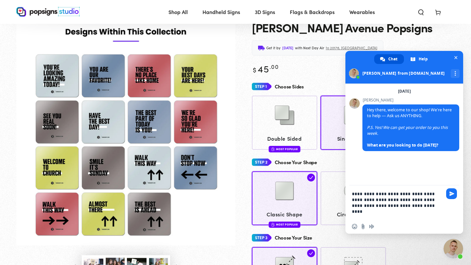
type textarea "**********"
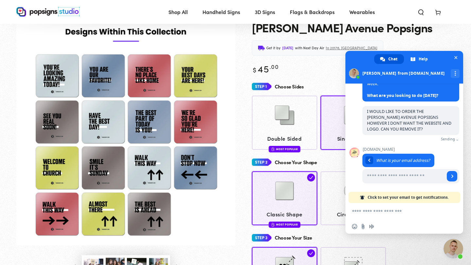
scroll to position [44, 0]
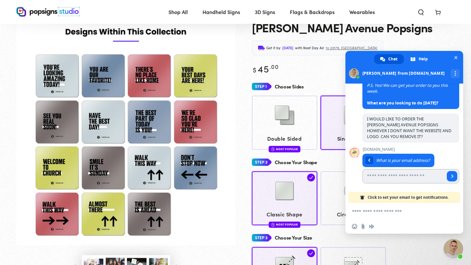
type input "**********"
click at [454, 176] on link "Send" at bounding box center [452, 176] width 10 height 10
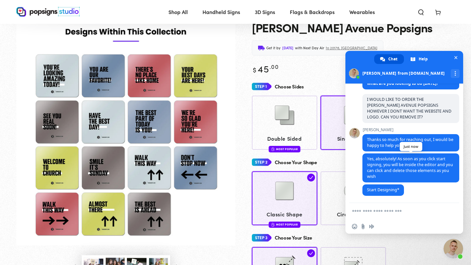
scroll to position [65, 0]
click at [458, 58] on span "Close chat" at bounding box center [455, 57] width 7 height 7
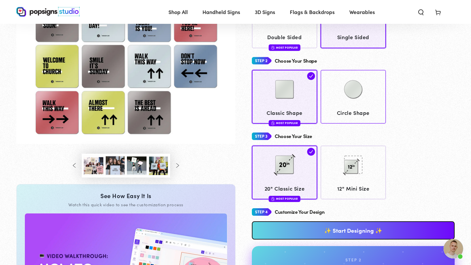
scroll to position [166, 0]
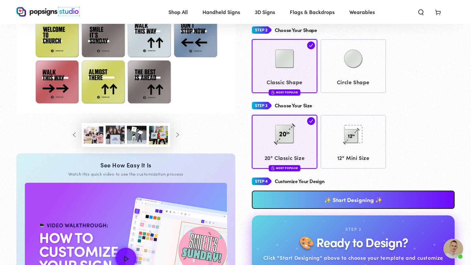
click at [349, 206] on link "✨ Start Designing ✨" at bounding box center [353, 200] width 203 height 18
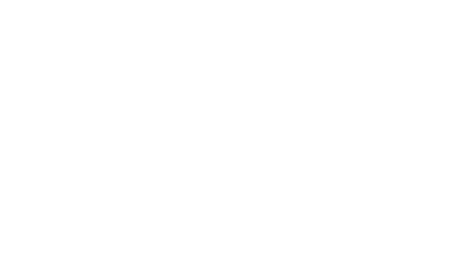
scroll to position [0, 0]
type textarea "An ancient tree with a door leading to a magical world"
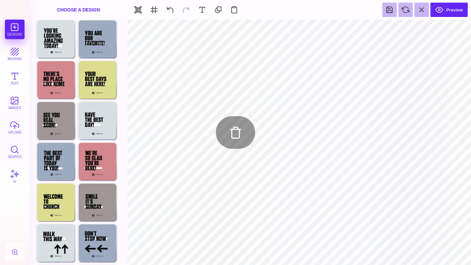
type input "#000000"
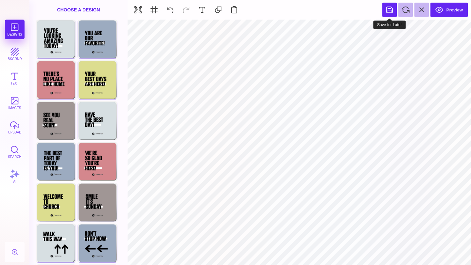
click at [391, 9] on button at bounding box center [389, 10] width 14 height 14
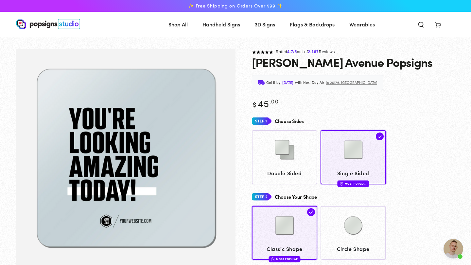
scroll to position [65, 0]
click at [39, 24] on img at bounding box center [47, 24] width 63 height 10
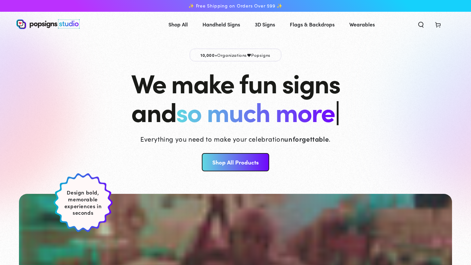
click at [39, 24] on img at bounding box center [47, 24] width 63 height 10
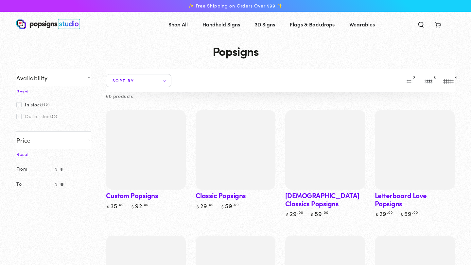
scroll to position [395, 0]
